Goal: Use online tool/utility

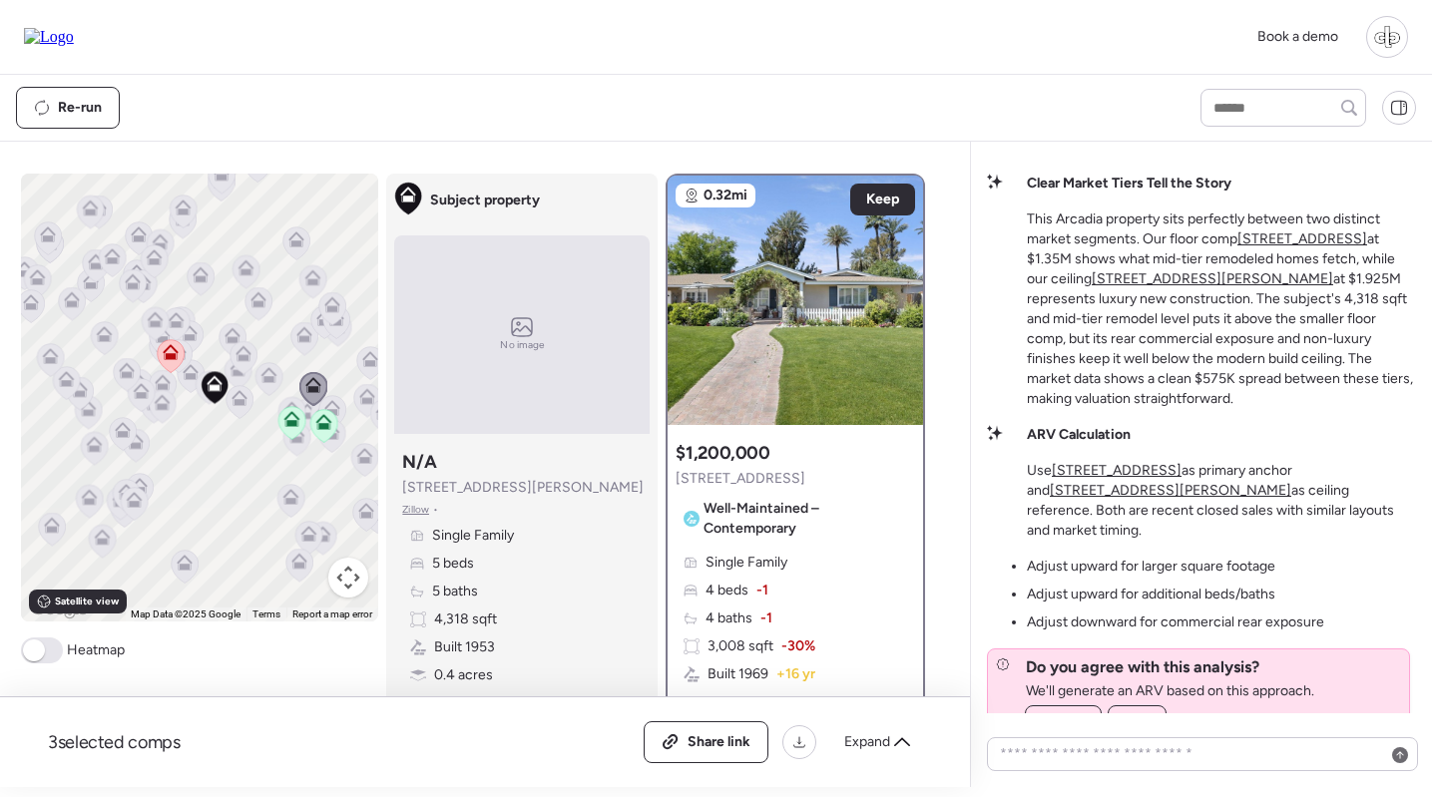
scroll to position [-42, 0]
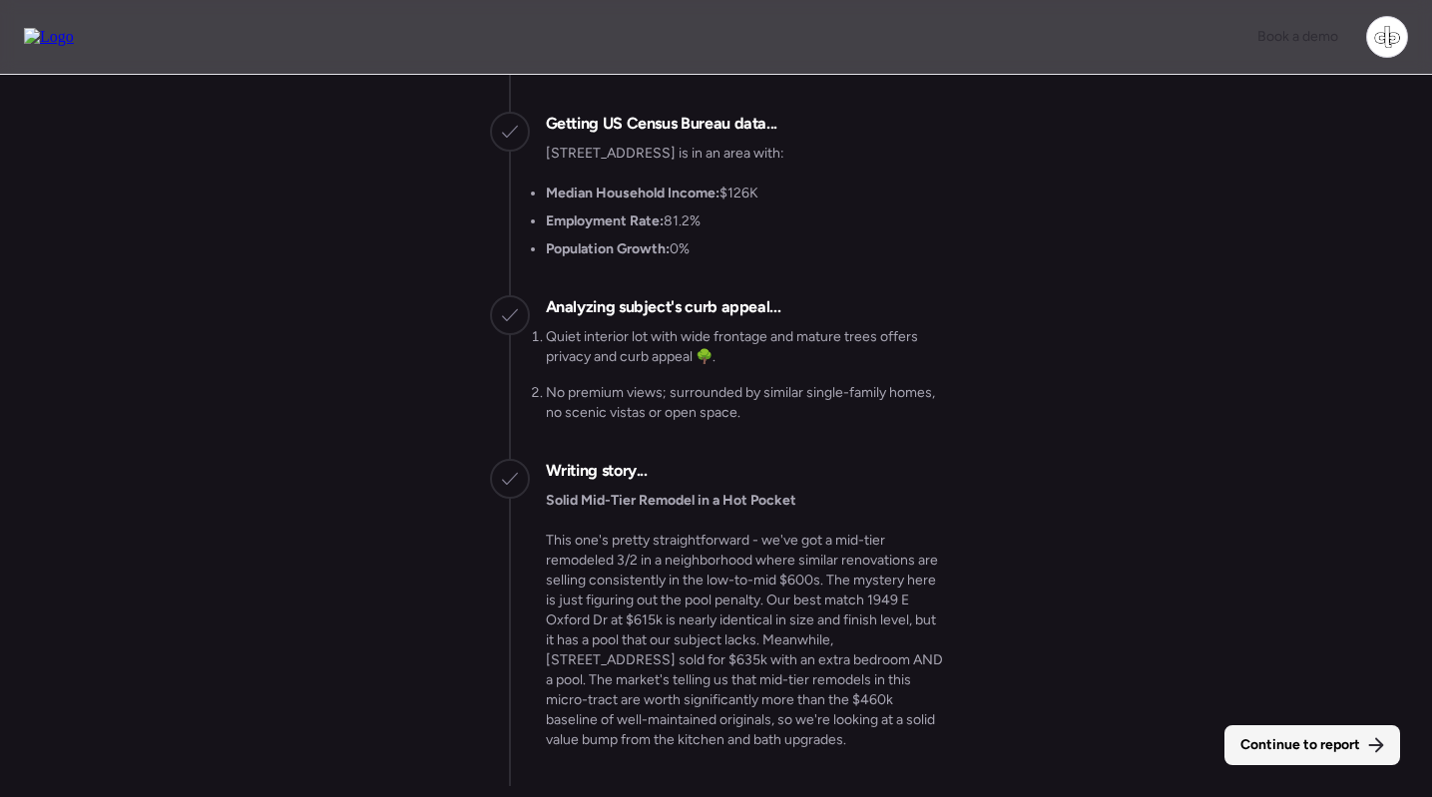
click at [1308, 728] on div "Continue to report" at bounding box center [1312, 745] width 176 height 40
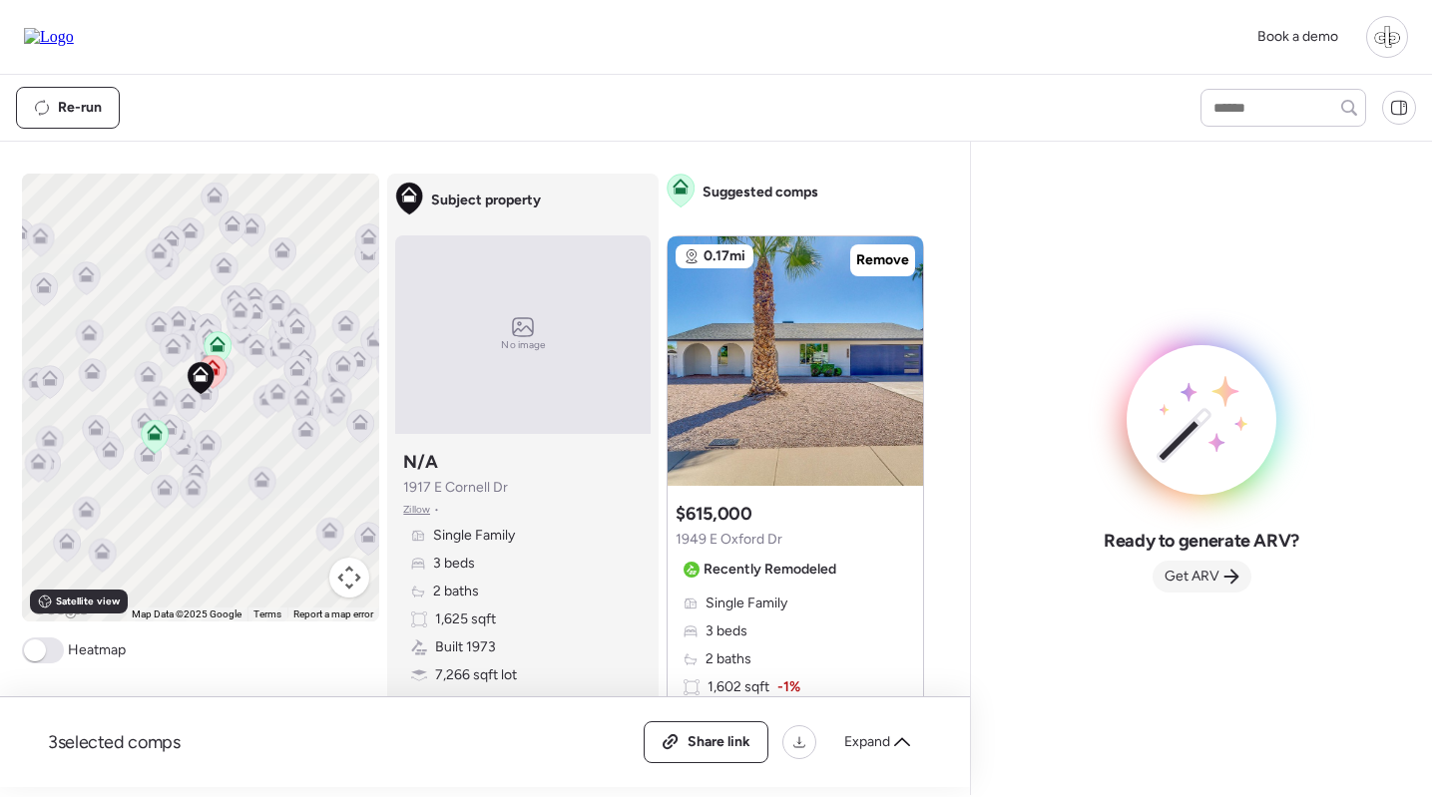
click at [1211, 585] on span "Get ARV" at bounding box center [1191, 577] width 55 height 20
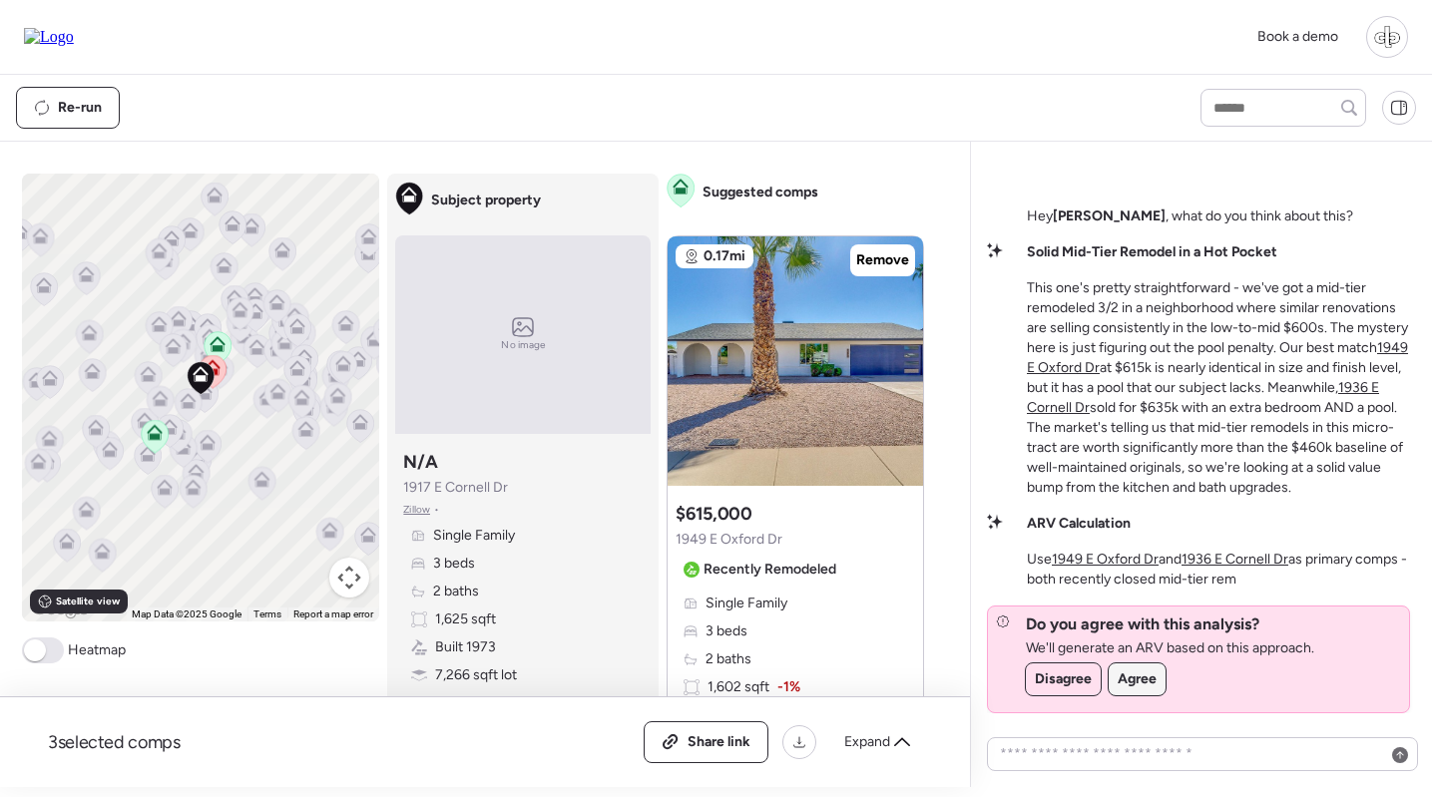
click at [1136, 677] on span "Agree" at bounding box center [1136, 679] width 39 height 20
